Goal: Transaction & Acquisition: Purchase product/service

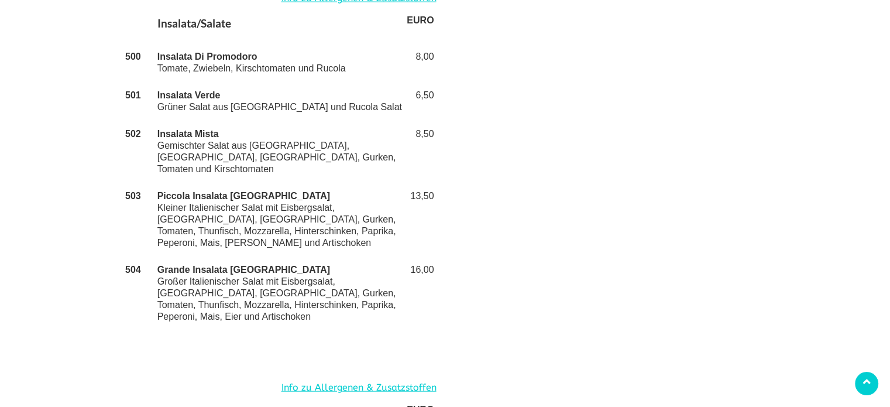
scroll to position [2773, 0]
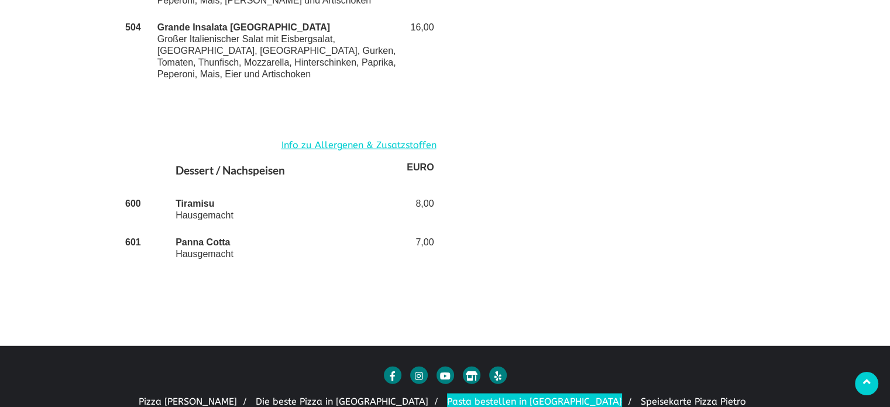
click at [474, 393] on link "Pasta bestellen in [GEOGRAPHIC_DATA]" at bounding box center [534, 402] width 175 height 18
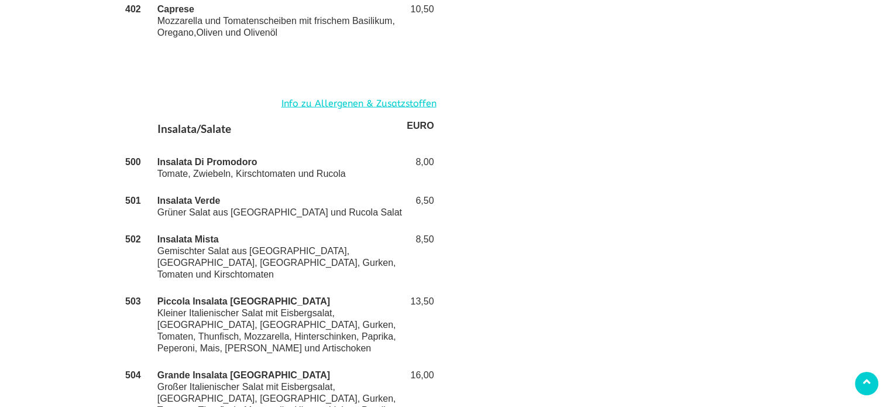
scroll to position [2422, 0]
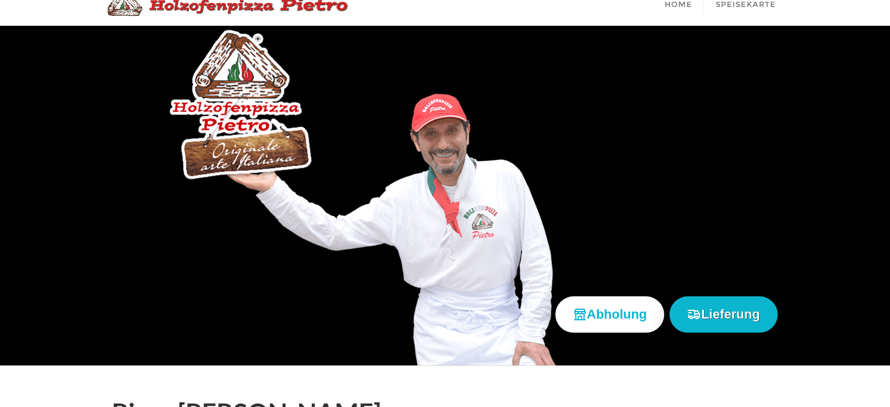
scroll to position [58, 0]
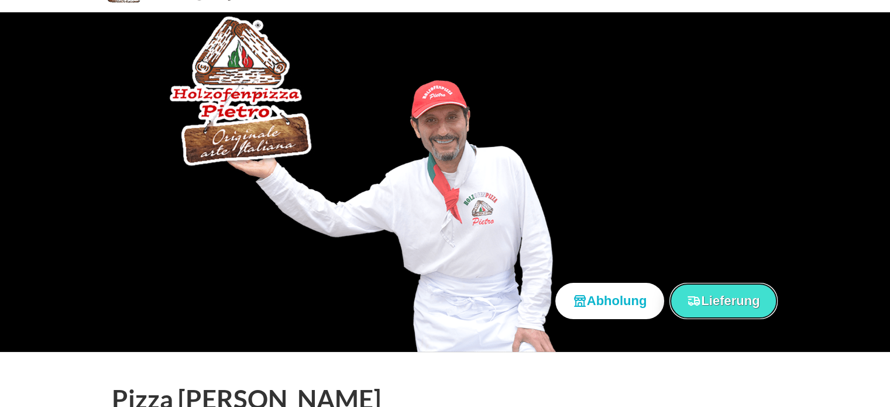
click at [727, 301] on button "Lieferung" at bounding box center [723, 301] width 108 height 36
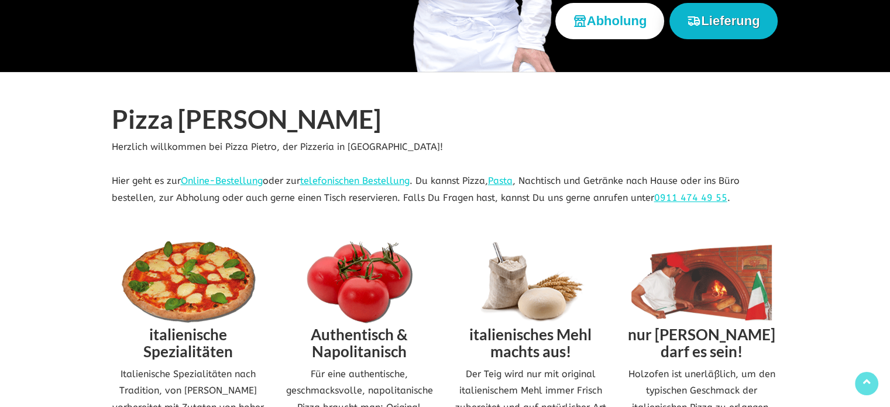
scroll to position [351, 0]
